Goal: Transaction & Acquisition: Purchase product/service

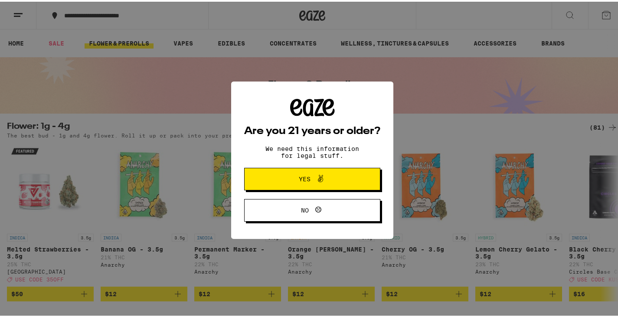
click at [311, 178] on span at bounding box center [318, 177] width 15 height 11
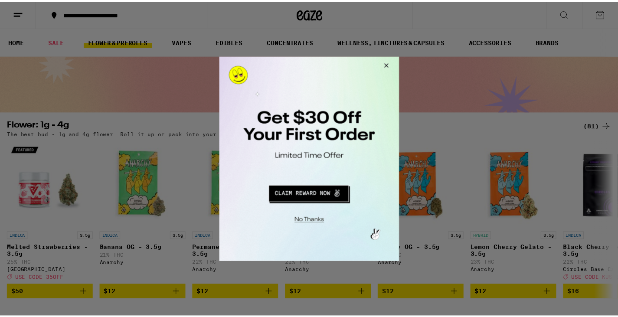
click at [315, 217] on button "Close Modal" at bounding box center [308, 219] width 177 height 13
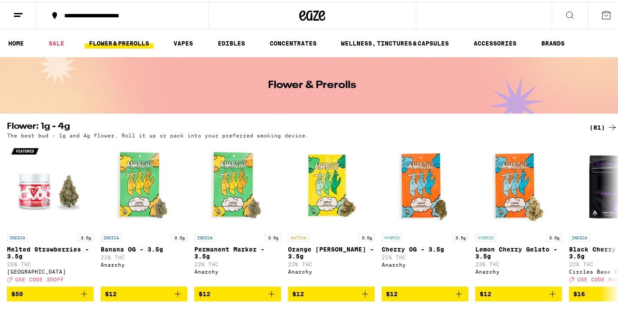
click at [15, 12] on icon at bounding box center [18, 13] width 10 height 10
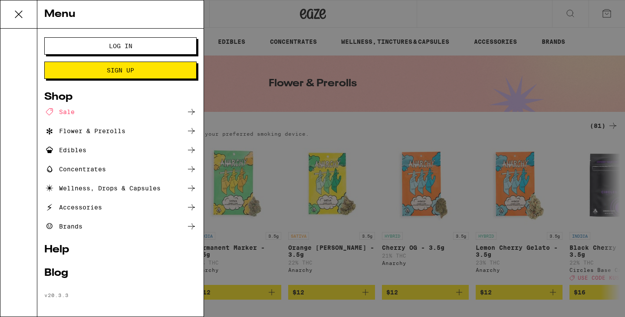
click at [70, 48] on button "Log In" at bounding box center [120, 45] width 152 height 17
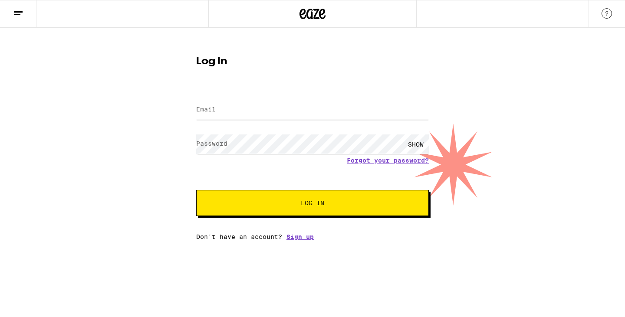
type input "[EMAIL_ADDRESS][DOMAIN_NAME]"
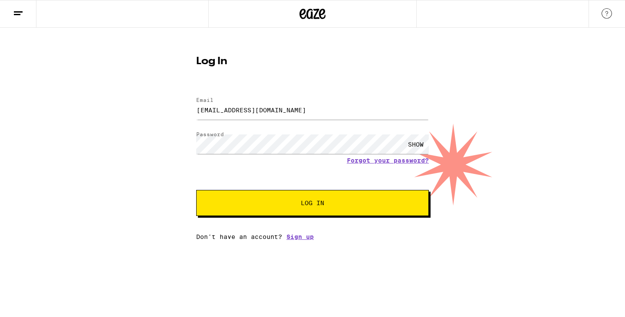
click at [281, 202] on span "Log In" at bounding box center [312, 203] width 162 height 6
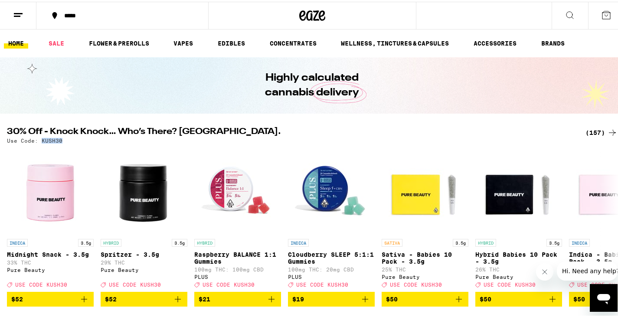
drag, startPoint x: 60, startPoint y: 141, endPoint x: 42, endPoint y: 139, distance: 17.8
click at [42, 139] on p "Use Code: KUSH30" at bounding box center [35, 139] width 56 height 6
copy p "KUSH30"
click at [592, 129] on div "(157)" at bounding box center [601, 131] width 32 height 10
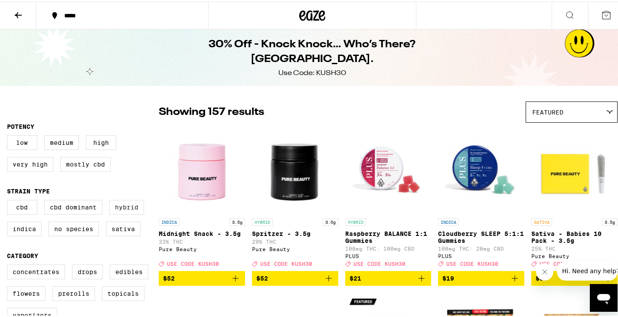
click at [130, 207] on label "Hybrid" at bounding box center [126, 205] width 35 height 15
click at [9, 200] on input "Hybrid" at bounding box center [9, 200] width 0 height 0
checkbox input "true"
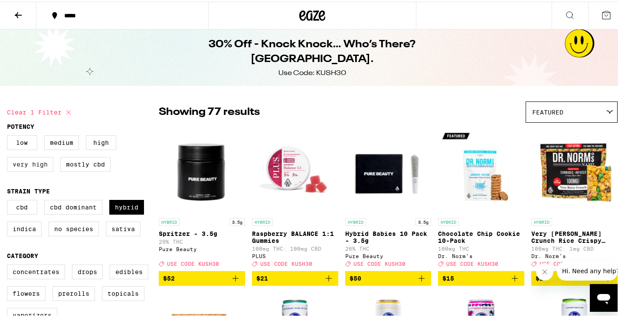
click at [42, 164] on label "Very High" at bounding box center [30, 162] width 46 height 15
click at [9, 135] on input "Very High" at bounding box center [9, 135] width 0 height 0
checkbox input "true"
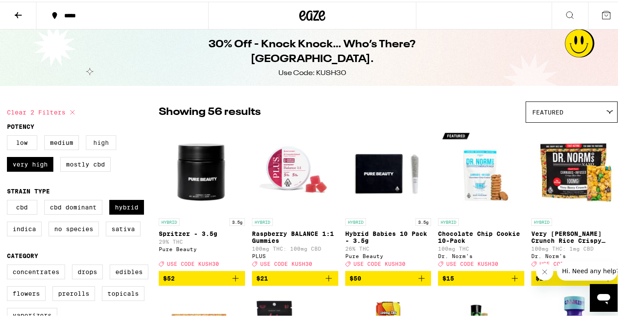
click at [101, 139] on label "High" at bounding box center [101, 141] width 30 height 15
click at [9, 135] on input "High" at bounding box center [9, 135] width 0 height 0
checkbox input "true"
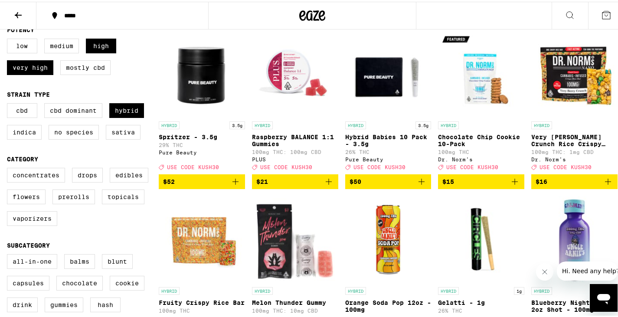
scroll to position [97, 0]
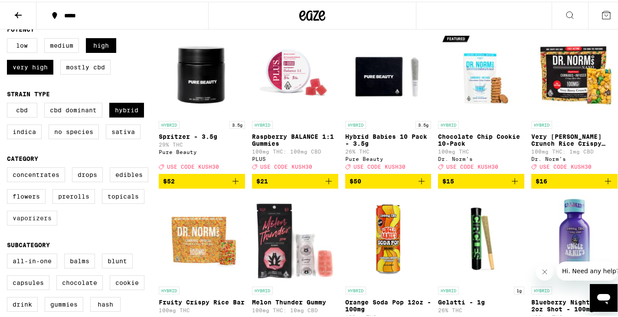
drag, startPoint x: 43, startPoint y: 222, endPoint x: 23, endPoint y: 232, distance: 22.5
click at [23, 224] on label "Vaporizers" at bounding box center [32, 216] width 50 height 15
click at [9, 167] on input "Vaporizers" at bounding box center [9, 167] width 0 height 0
checkbox input "true"
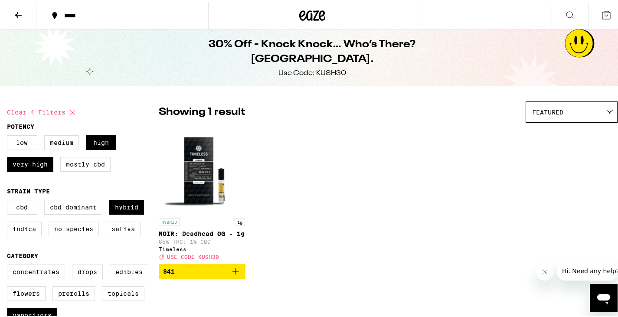
click at [16, 17] on icon at bounding box center [18, 13] width 10 height 10
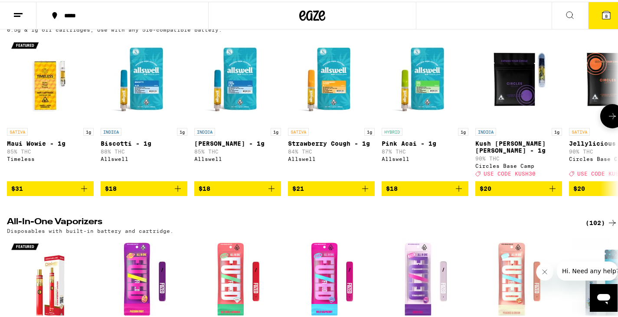
scroll to position [1508, 0]
